Goal: Information Seeking & Learning: Check status

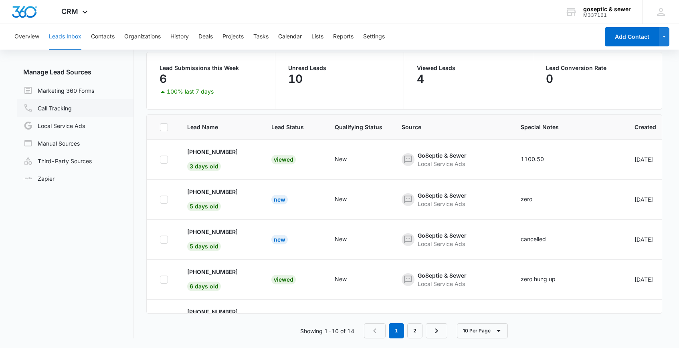
scroll to position [76, 0]
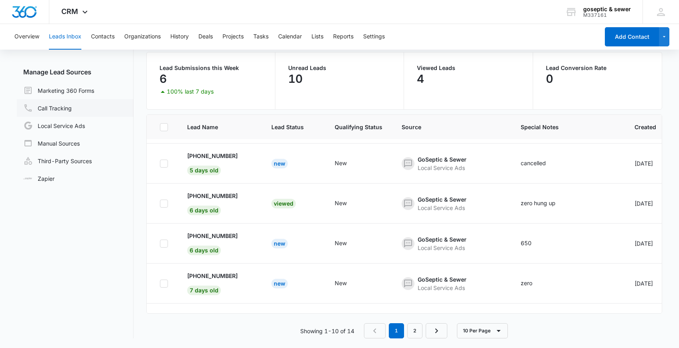
click at [62, 109] on link "Call Tracking" at bounding box center [47, 108] width 48 height 10
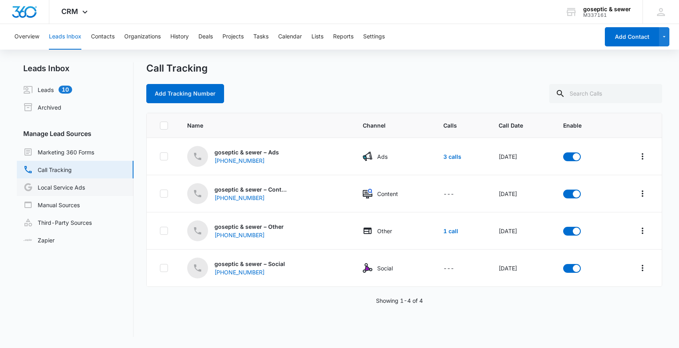
click at [55, 186] on link "Local Service Ads" at bounding box center [54, 188] width 62 height 10
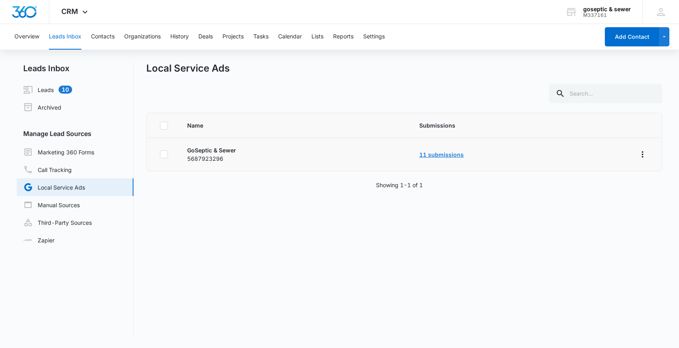
click at [436, 156] on link "11 submissions" at bounding box center [441, 154] width 44 height 7
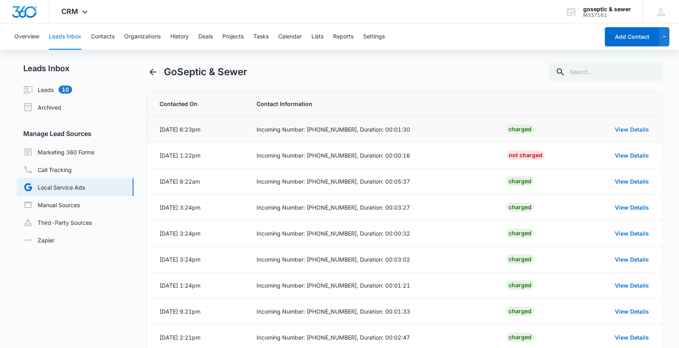
click at [622, 131] on link "View Details" at bounding box center [631, 129] width 34 height 7
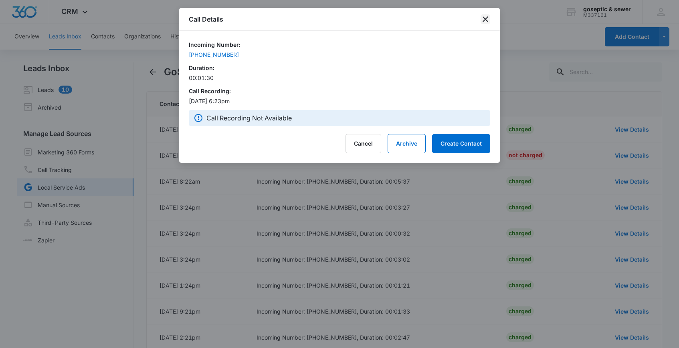
click at [485, 19] on icon "close" at bounding box center [485, 19] width 10 height 10
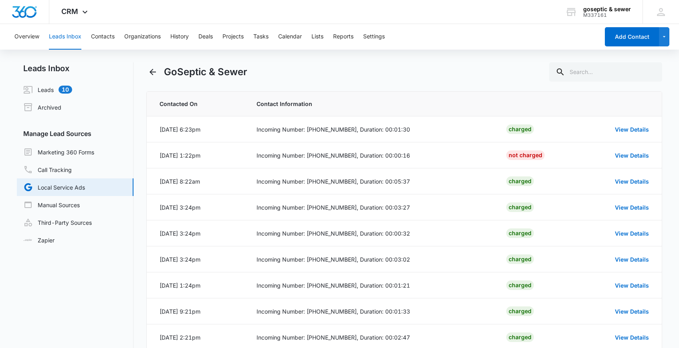
scroll to position [73, 0]
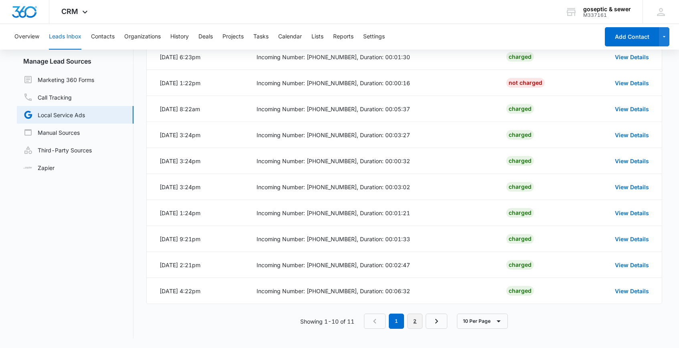
click at [420, 318] on link "2" at bounding box center [414, 321] width 15 height 15
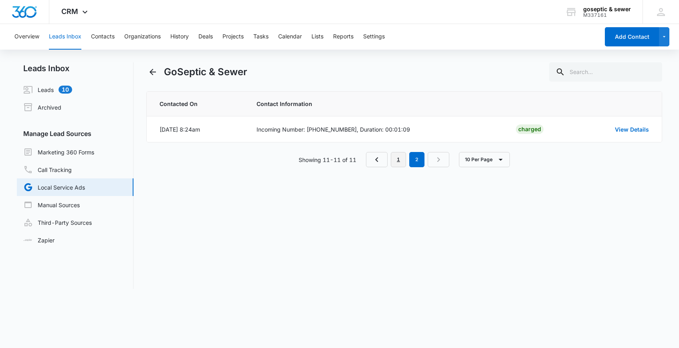
click at [404, 158] on link "1" at bounding box center [398, 159] width 15 height 15
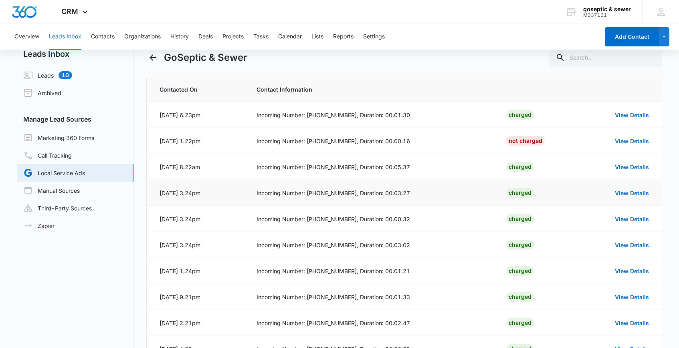
scroll to position [13, 0]
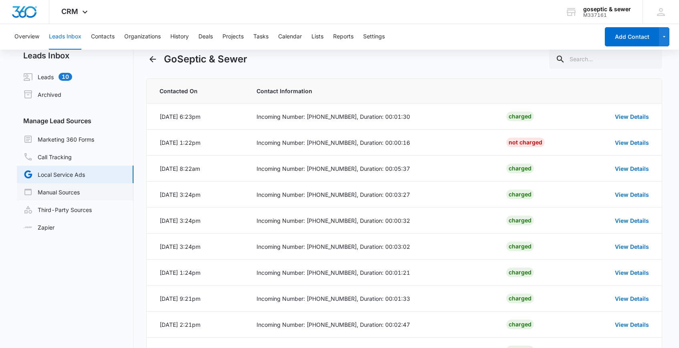
click at [64, 191] on link "Manual Sources" at bounding box center [51, 192] width 56 height 10
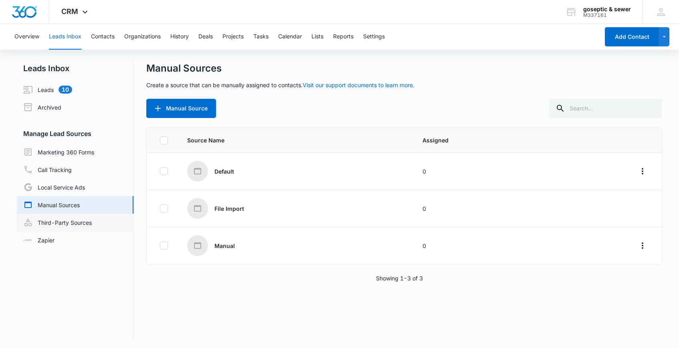
click at [59, 218] on link "Third-Party Sources" at bounding box center [57, 223] width 68 height 10
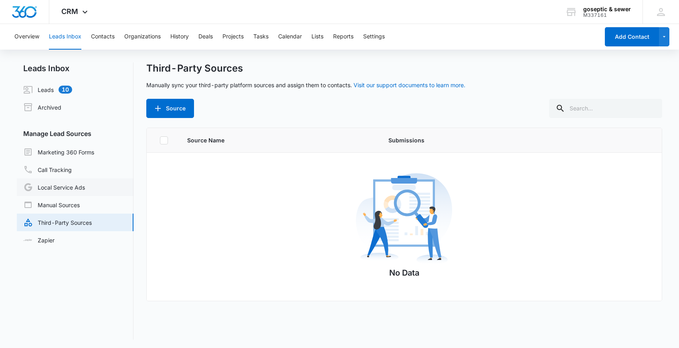
click at [64, 188] on link "Local Service Ads" at bounding box center [54, 188] width 62 height 10
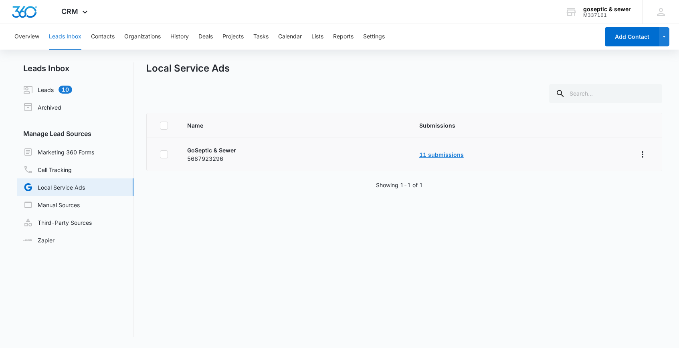
click at [440, 154] on link "11 submissions" at bounding box center [441, 154] width 44 height 7
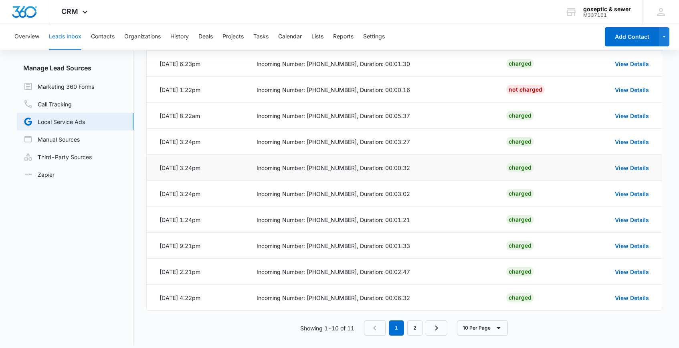
scroll to position [73, 0]
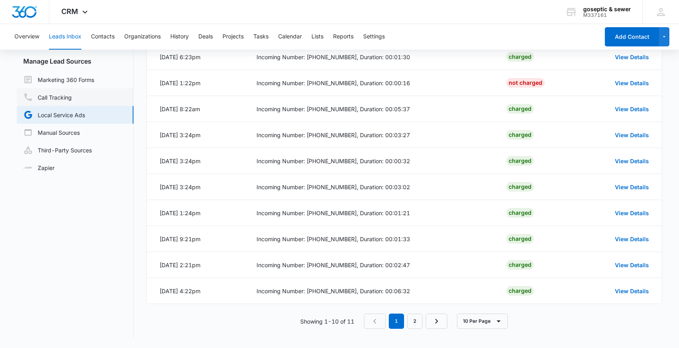
click at [64, 95] on link "Call Tracking" at bounding box center [47, 98] width 48 height 10
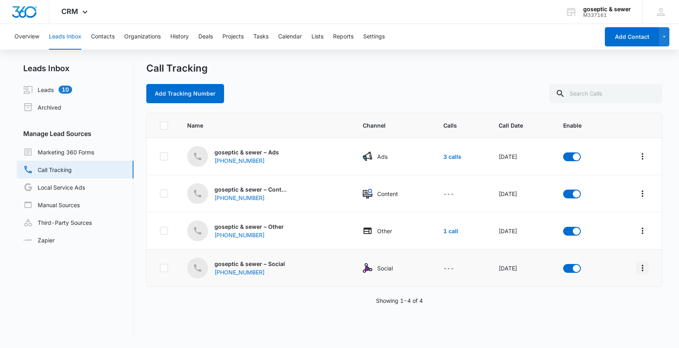
click at [641, 269] on icon "Overflow Menu" at bounding box center [642, 269] width 10 height 10
click at [237, 271] on div "[PHONE_NUMBER]" at bounding box center [245, 272] width 62 height 8
click at [280, 265] on p "goseptic & sewer – Social" at bounding box center [249, 264] width 70 height 8
click at [448, 232] on link "1 call" at bounding box center [450, 231] width 15 height 7
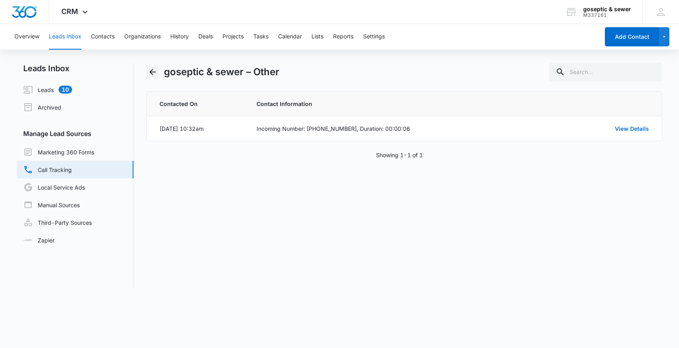
click at [154, 71] on icon "Back" at bounding box center [153, 72] width 10 height 10
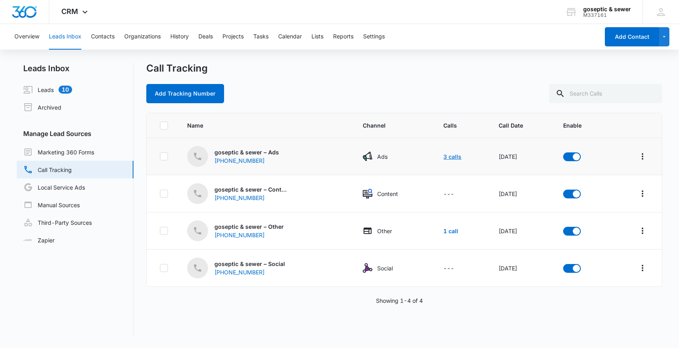
click at [446, 157] on link "3 calls" at bounding box center [452, 156] width 18 height 7
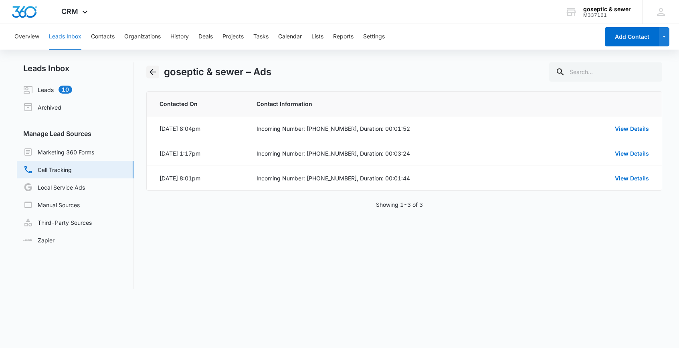
click at [152, 73] on icon "Back" at bounding box center [153, 72] width 10 height 10
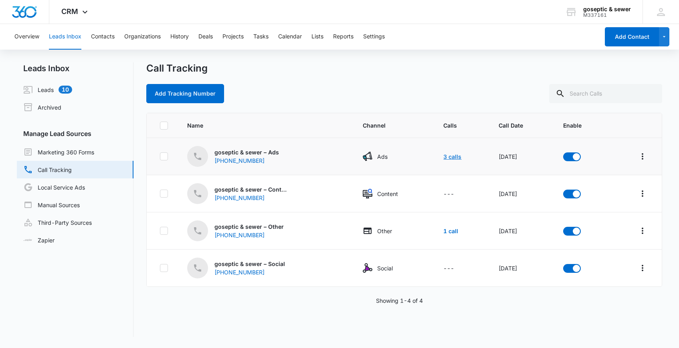
click at [447, 156] on link "3 calls" at bounding box center [452, 156] width 18 height 7
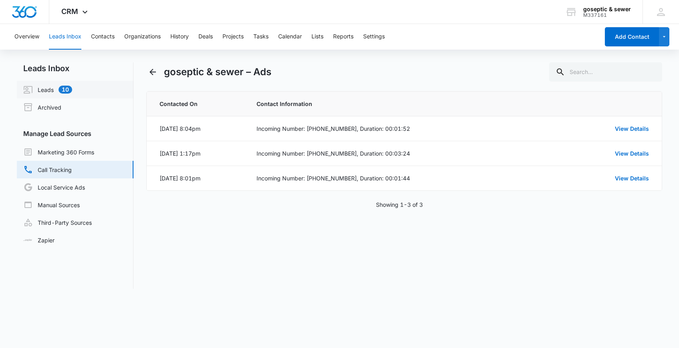
click at [51, 88] on link "Leads 10" at bounding box center [47, 90] width 49 height 10
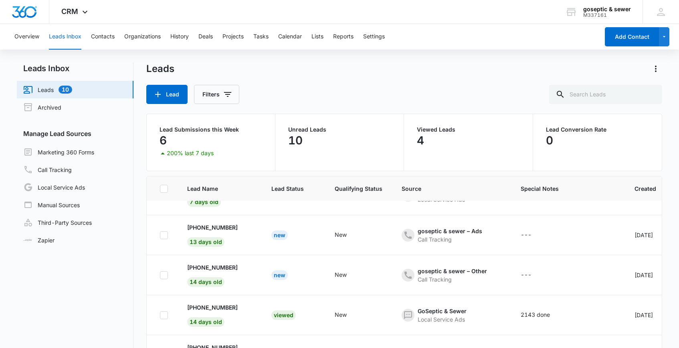
scroll to position [62, 0]
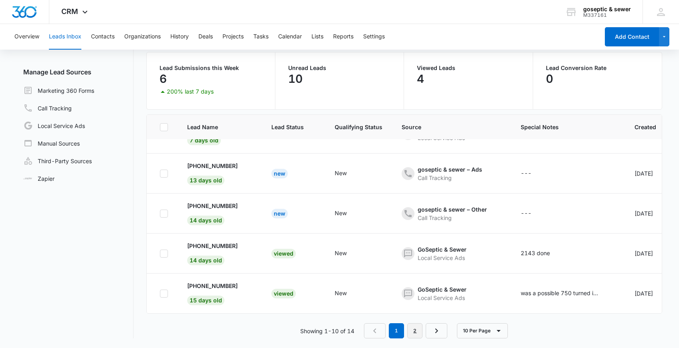
click at [414, 333] on link "2" at bounding box center [414, 331] width 15 height 15
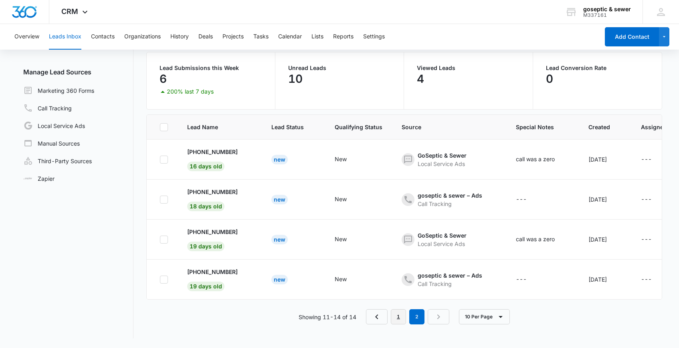
click at [396, 320] on link "1" at bounding box center [398, 317] width 15 height 15
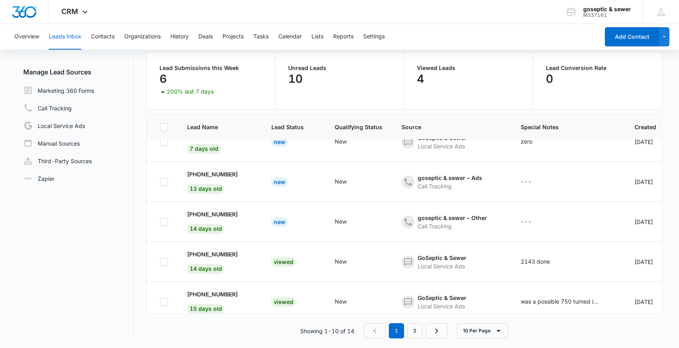
scroll to position [226, 0]
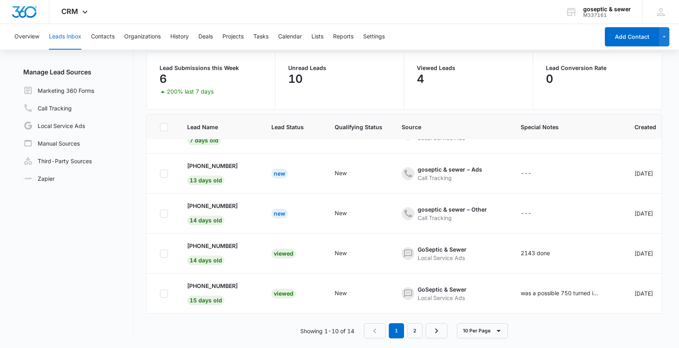
click at [71, 36] on button "Leads Inbox" at bounding box center [65, 37] width 32 height 26
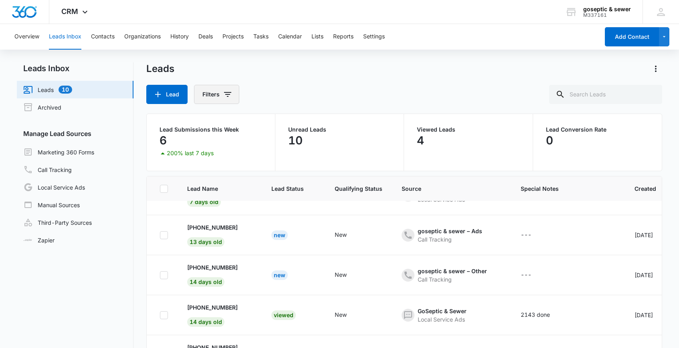
click at [220, 97] on button "Filters" at bounding box center [216, 94] width 45 height 19
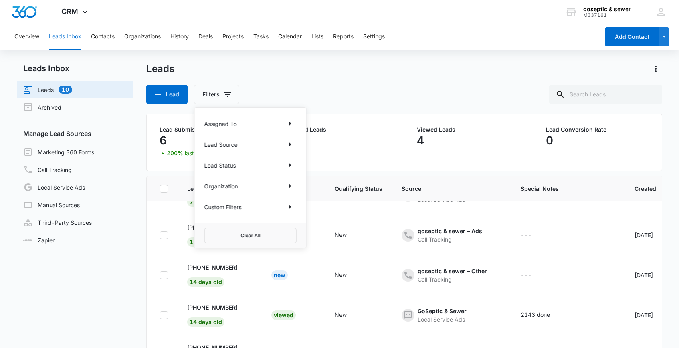
click at [276, 164] on div "Lead Status" at bounding box center [250, 165] width 92 height 13
click at [289, 166] on icon "Show Lead Status filters" at bounding box center [290, 165] width 2 height 4
click at [213, 116] on icon "Back" at bounding box center [211, 120] width 10 height 10
click at [48, 171] on link "Call Tracking" at bounding box center [47, 170] width 48 height 10
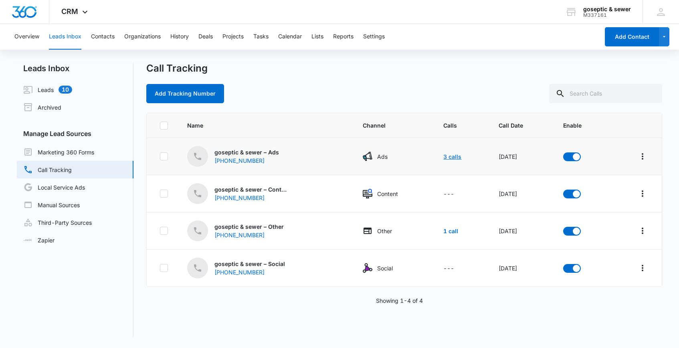
click at [447, 157] on link "3 calls" at bounding box center [452, 156] width 18 height 7
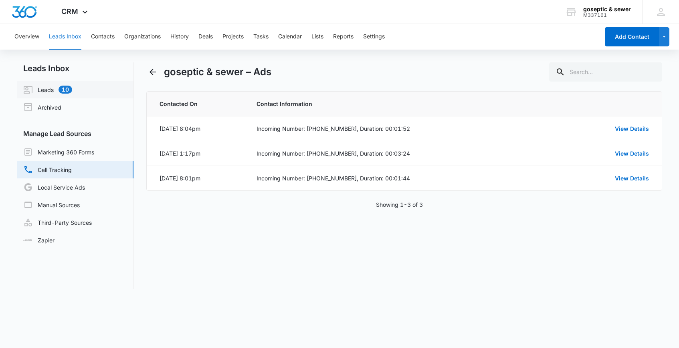
click at [46, 88] on link "Leads 10" at bounding box center [47, 90] width 49 height 10
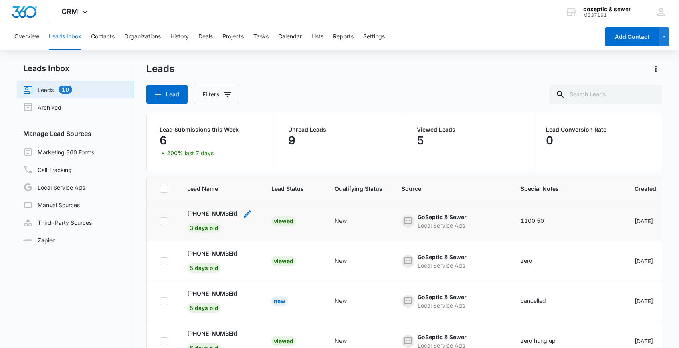
click at [221, 214] on p "[PHONE_NUMBER]" at bounding box center [212, 213] width 50 height 8
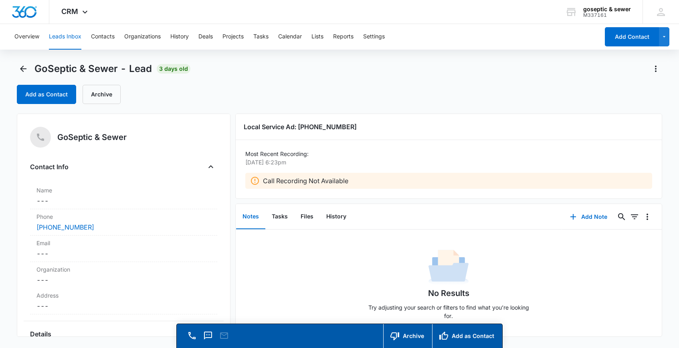
click at [254, 182] on icon at bounding box center [255, 181] width 8 height 8
